Goal: Book appointment/travel/reservation

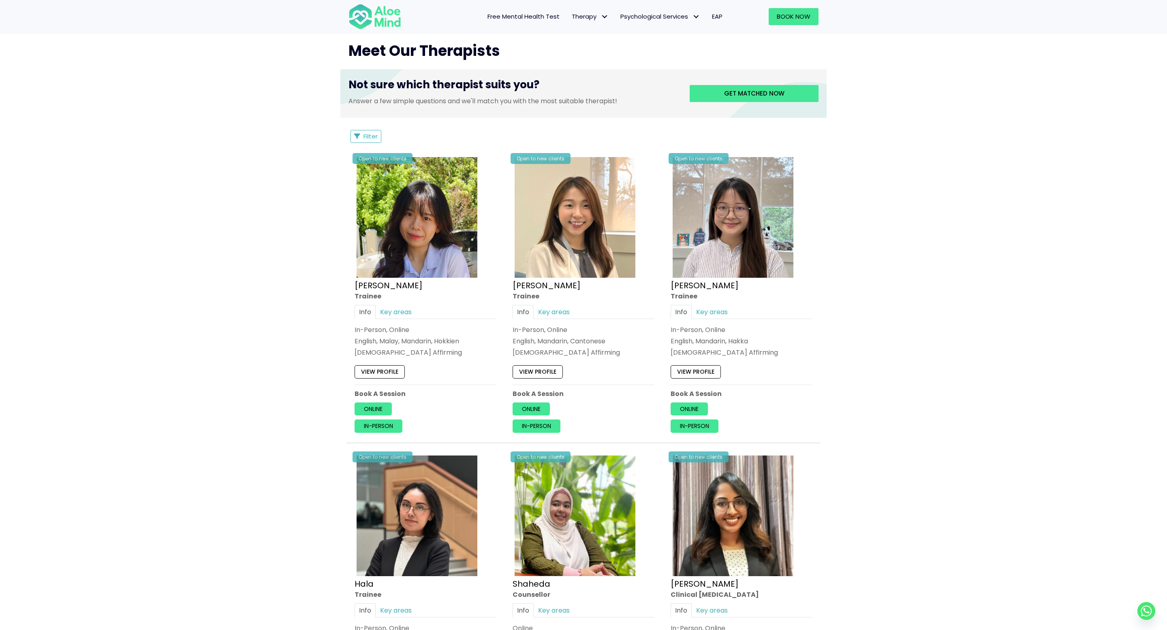
scroll to position [143, 0]
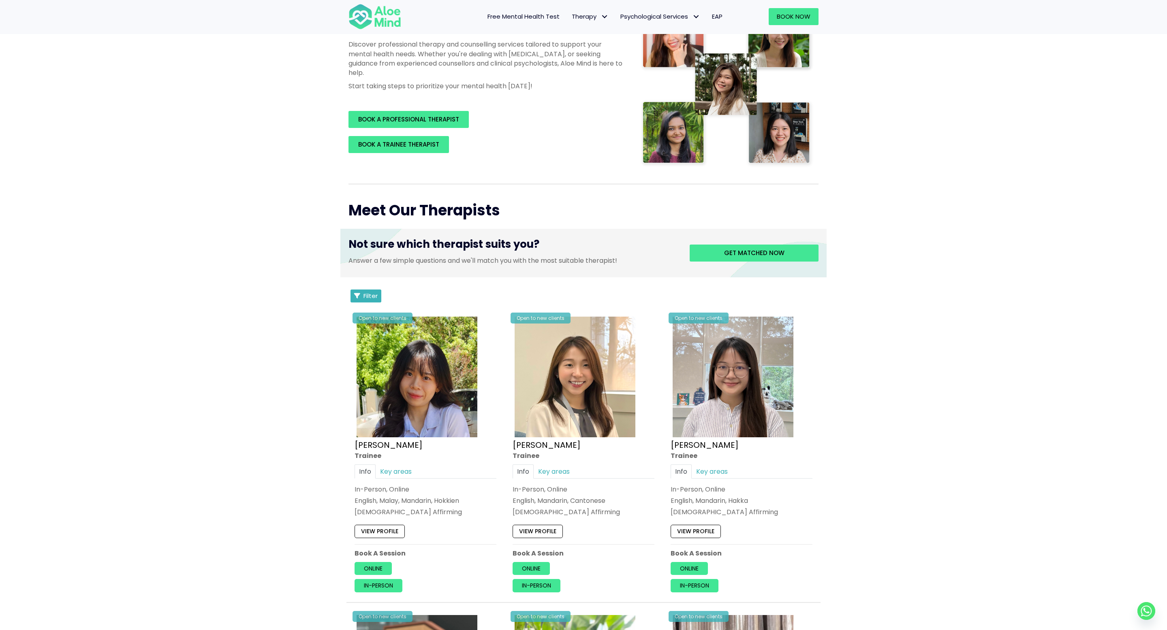
click at [353, 298] on button "Filter" at bounding box center [366, 296] width 31 height 13
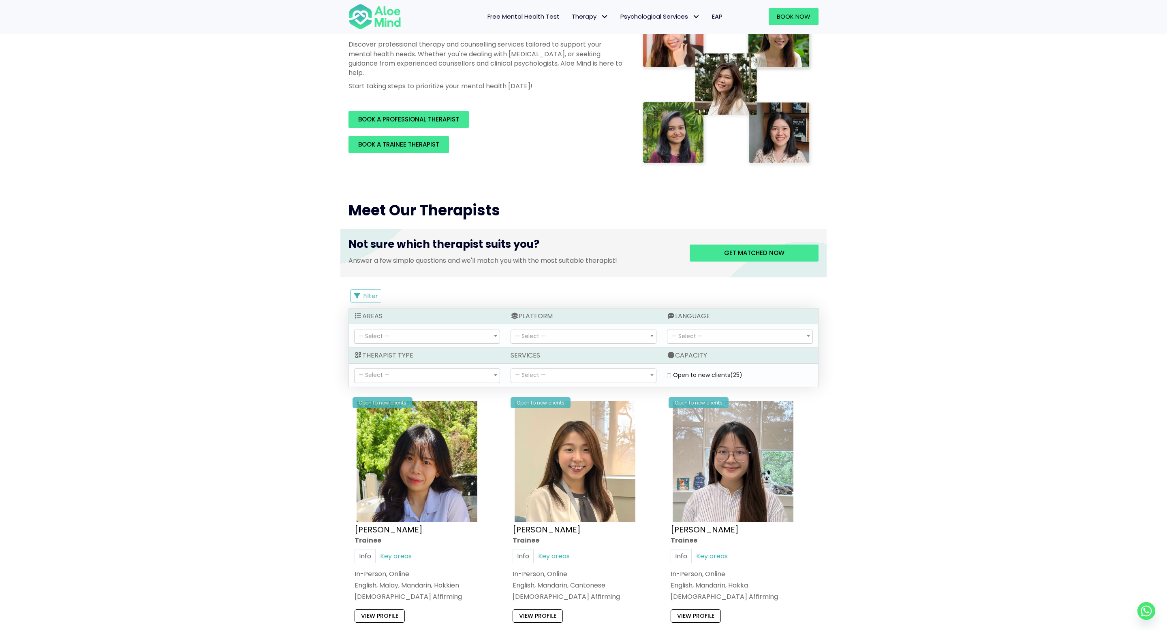
click at [673, 376] on label "Open to new clients (25)" at bounding box center [707, 375] width 69 height 8
click at [669, 376] on clients "Open to new clients (25)" at bounding box center [669, 375] width 4 height 5
checkbox clients "true"
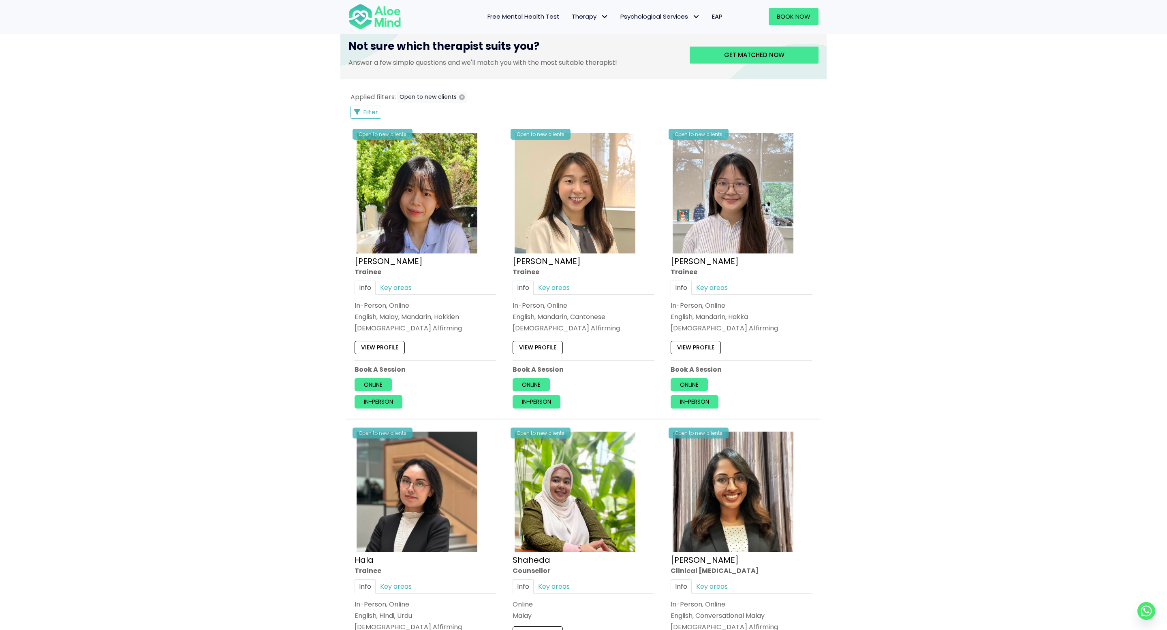
scroll to position [206, 0]
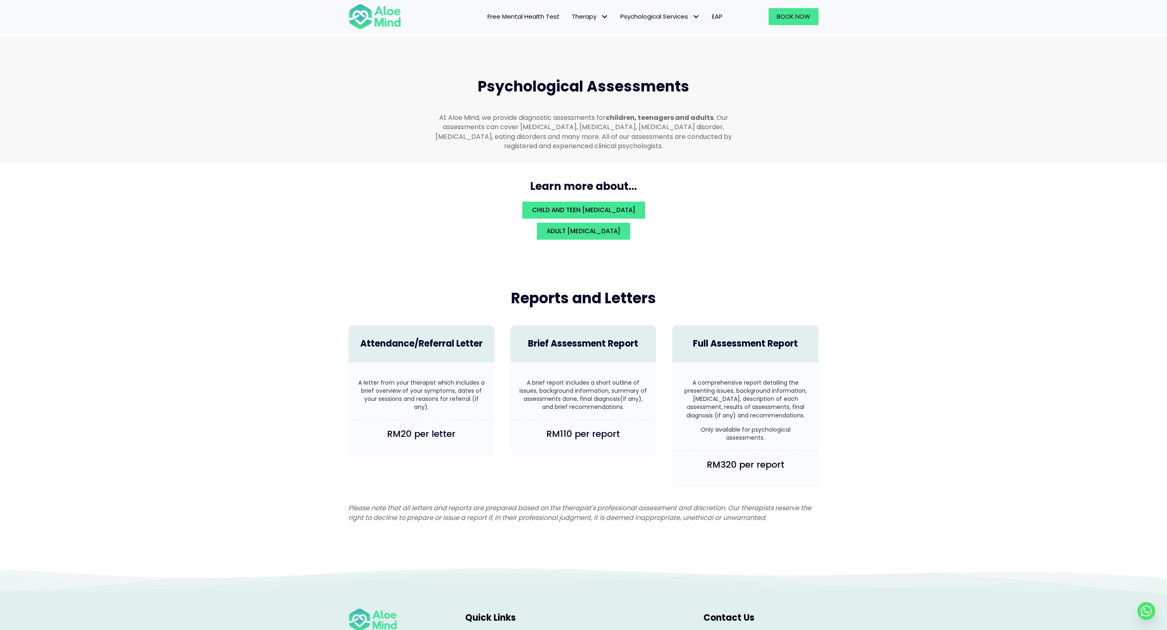
scroll to position [1702, 0]
